Goal: Navigation & Orientation: Find specific page/section

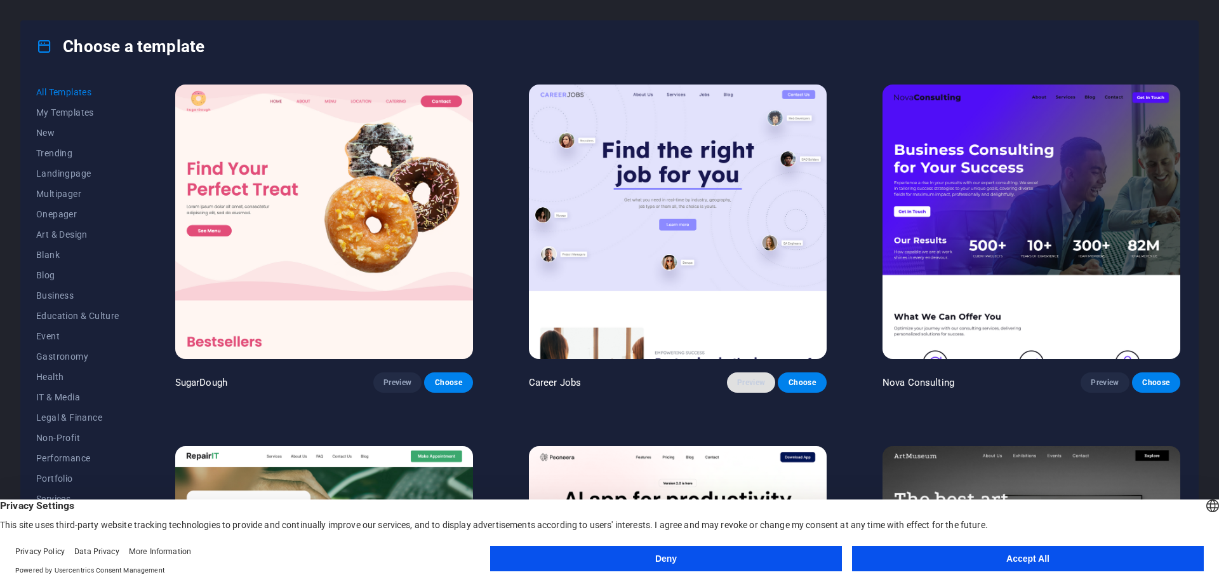
click at [761, 382] on span "Preview" at bounding box center [751, 382] width 28 height 10
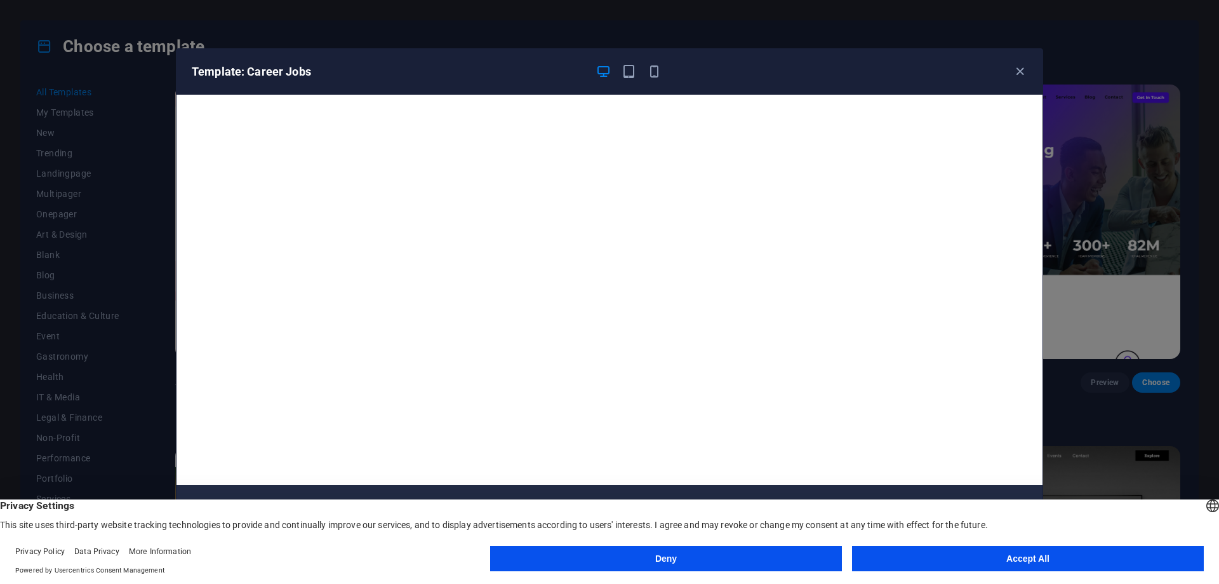
click at [290, 72] on h6 "Template: Career Jobs" at bounding box center [389, 71] width 394 height 15
click at [1019, 75] on icon "button" at bounding box center [1020, 71] width 15 height 15
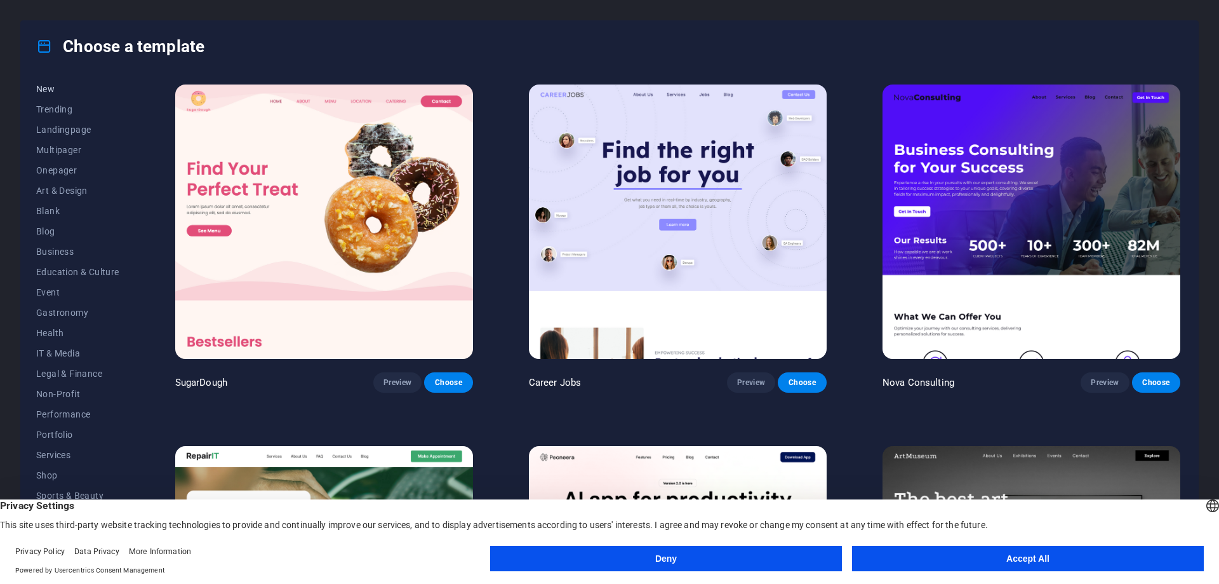
scroll to position [63, 0]
click at [50, 332] on span "IT & Media" at bounding box center [77, 334] width 83 height 10
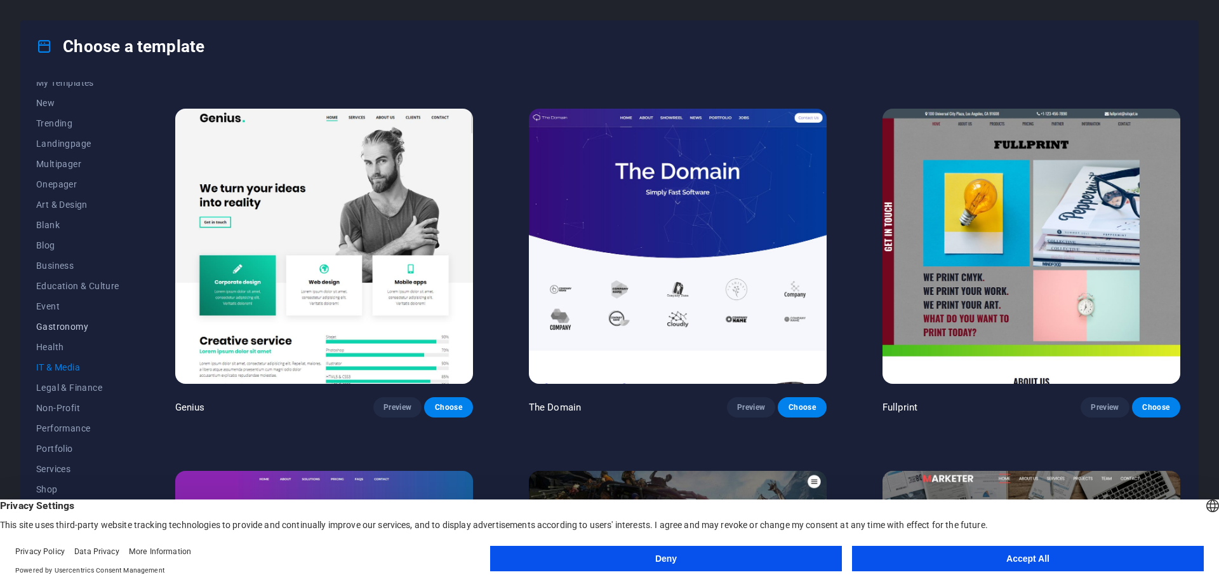
scroll to position [0, 0]
click at [49, 276] on span "Blog" at bounding box center [77, 275] width 83 height 10
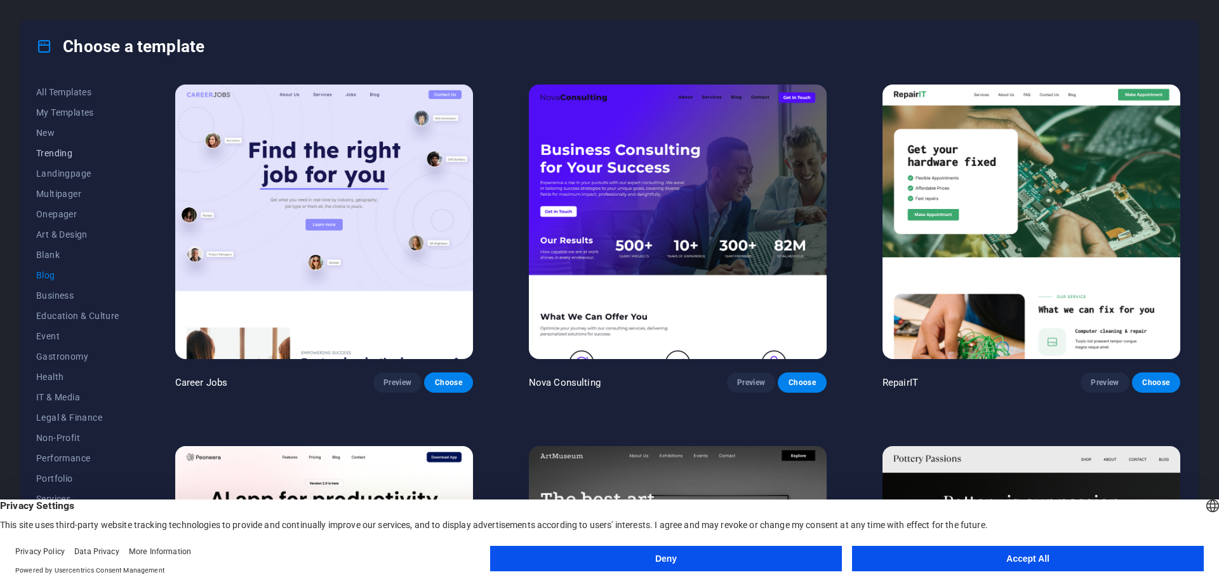
click at [69, 153] on span "Trending" at bounding box center [77, 153] width 83 height 10
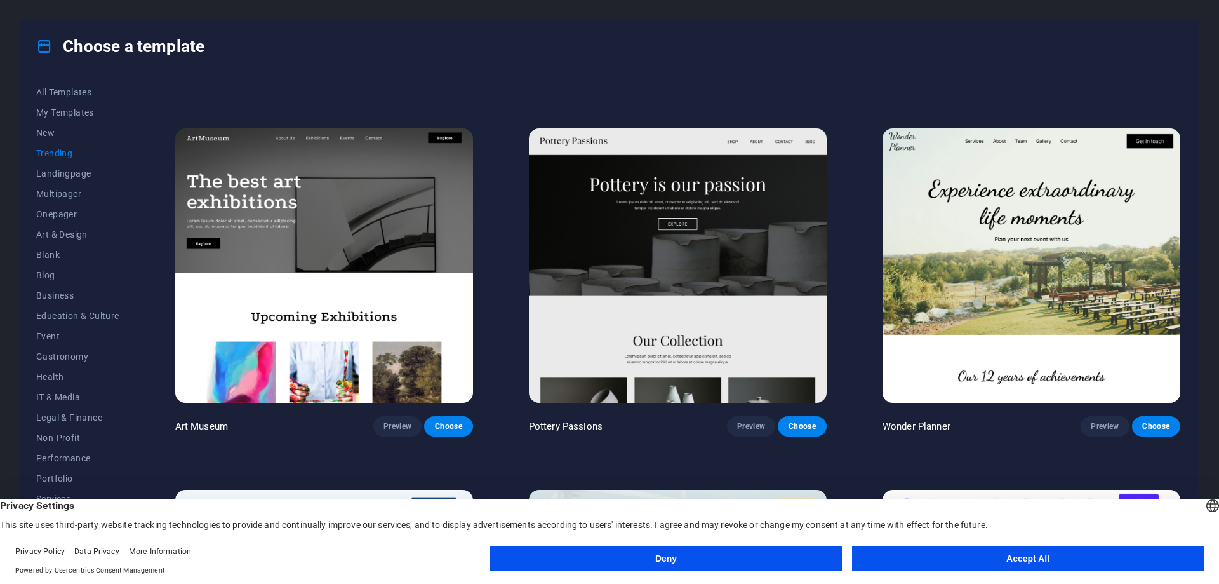
scroll to position [64, 0]
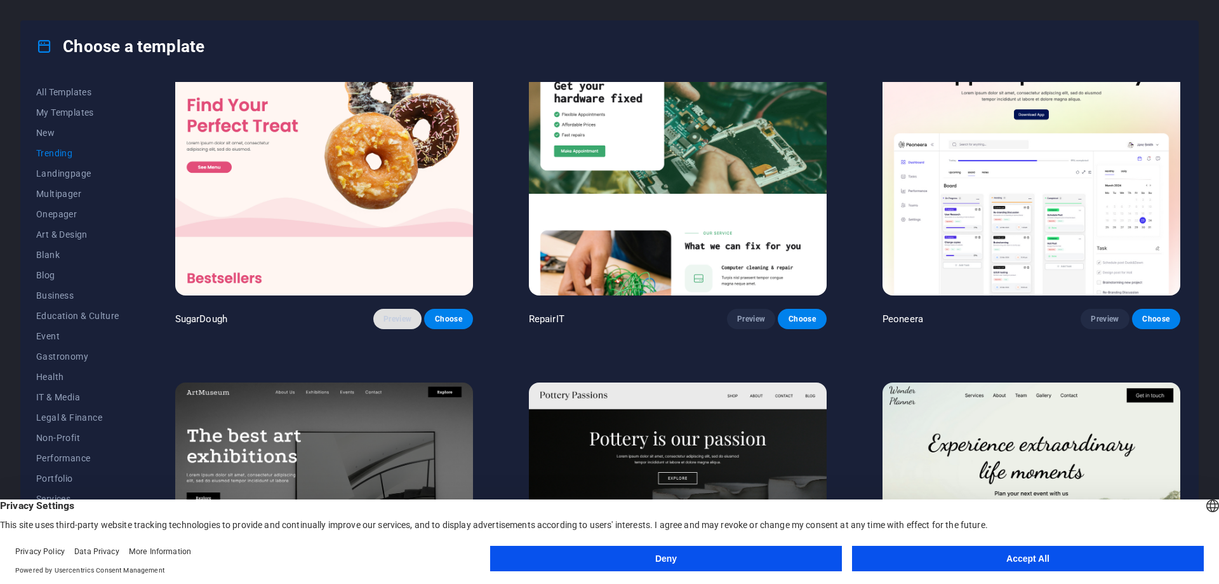
click at [411, 317] on span "Preview" at bounding box center [398, 319] width 28 height 10
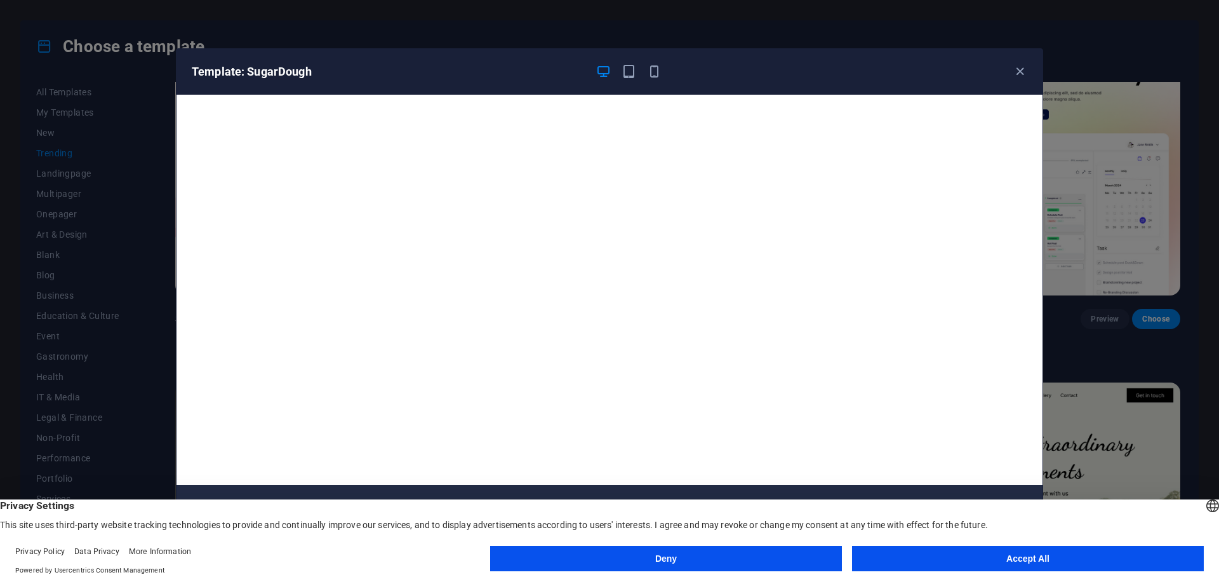
click at [1068, 238] on div "Template: SugarDough Cancel Choose" at bounding box center [609, 292] width 1219 height 584
